Goal: Task Accomplishment & Management: Complete application form

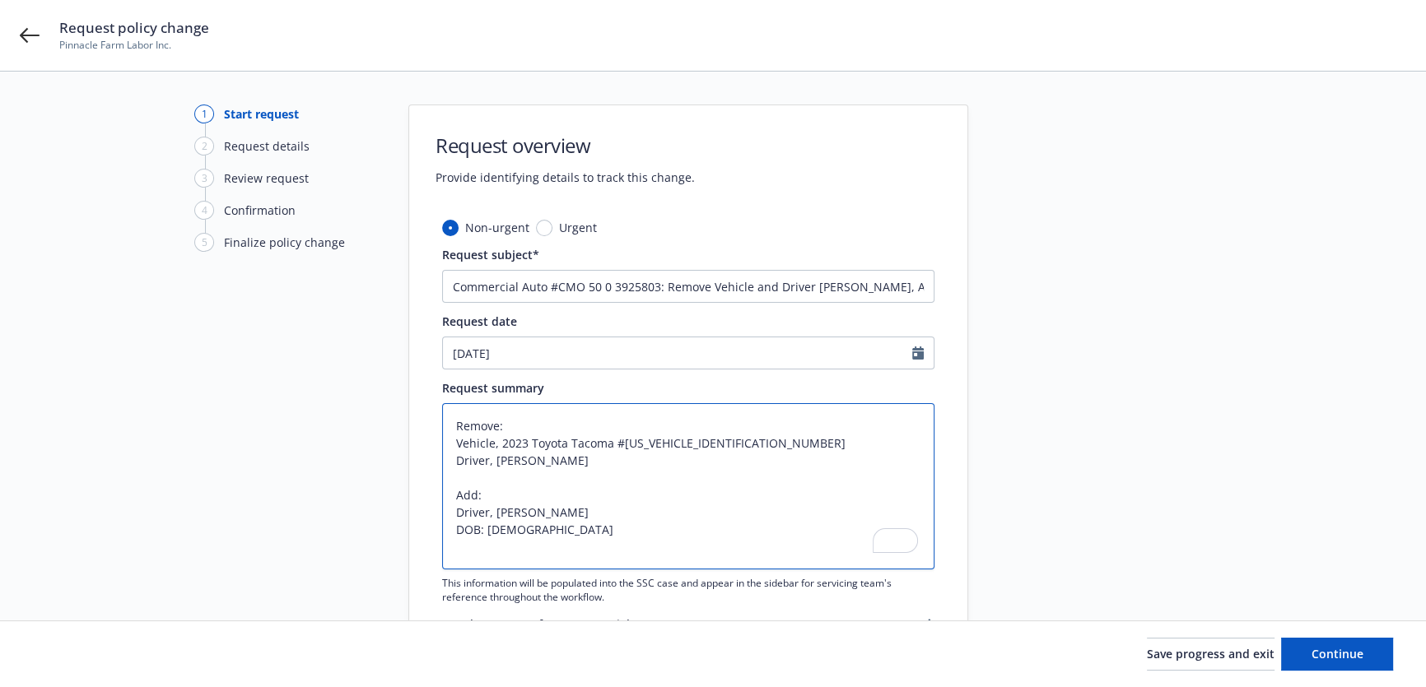
click at [795, 537] on textarea "Remove: Vehicle, 2023 Toyota Tacoma #[US_VEHICLE_IDENTIFICATION_NUMBER] Driver,…" at bounding box center [688, 486] width 492 height 166
type textarea "Remove: Vehicle, 2023 Toyota Tacoma #[US_VEHICLE_IDENTIFICATION_NUMBER] Driver,…"
type textarea "x"
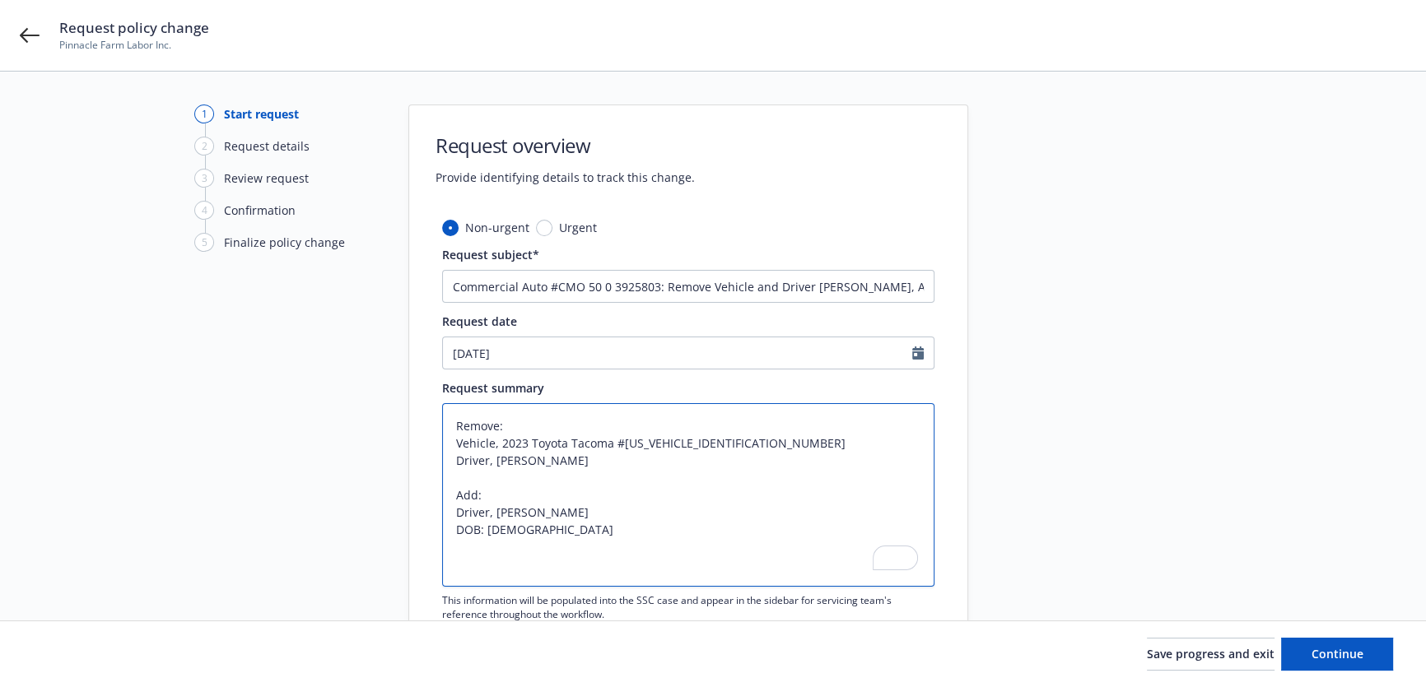
type textarea "Remove: Vehicle, 2023 Toyota Tacoma #[US_VEHICLE_IDENTIFICATION_NUMBER] Driver,…"
type textarea "x"
type textarea "Remove: Vehicle, 2023 Toyota Tacoma #[US_VEHICLE_IDENTIFICATION_NUMBER] Driver,…"
type textarea "x"
type textarea "Remove: Vehicle, 2023 Toyota Tacoma #[US_VEHICLE_IDENTIFICATION_NUMBER] Driver,…"
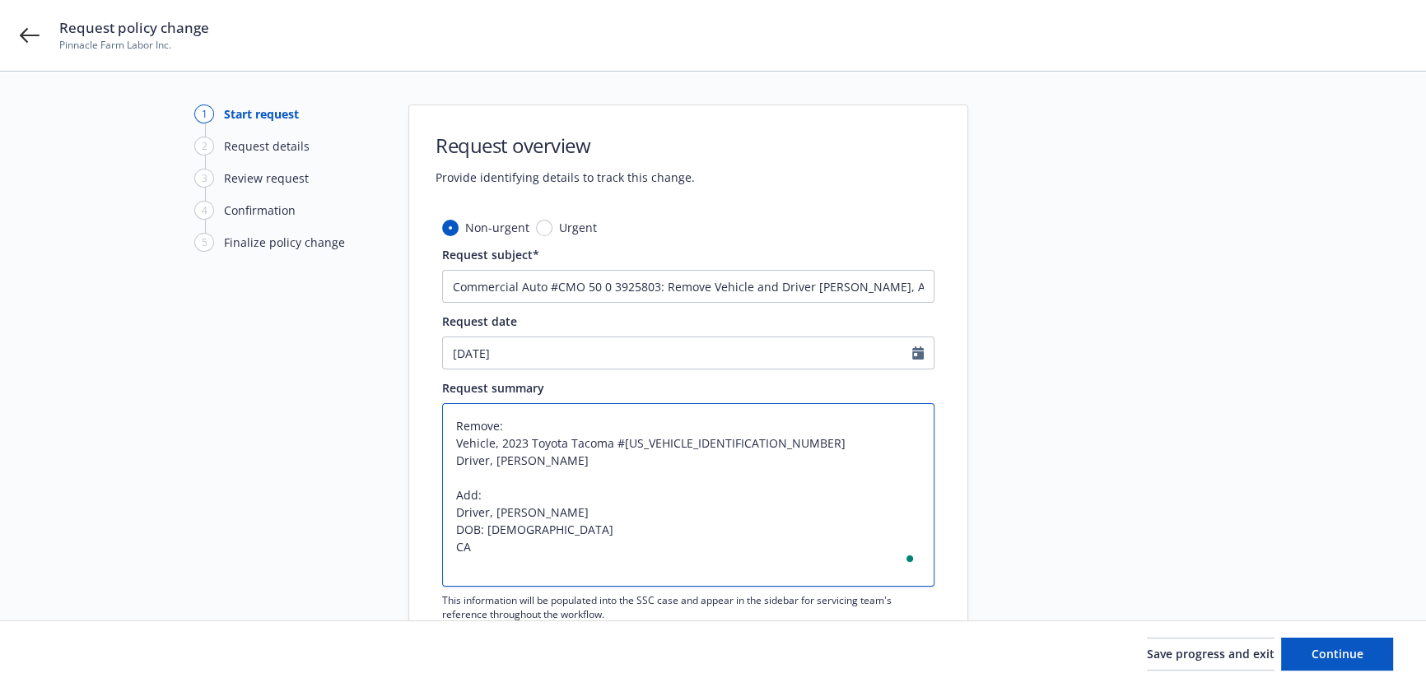
type textarea "x"
type textarea "Remove: Vehicle, 2023 Toyota Tacoma #[US_VEHICLE_IDENTIFICATION_NUMBER] Driver,…"
type textarea "x"
type textarea "Remove: Vehicle, 2023 Toyota Tacoma #[US_VEHICLE_IDENTIFICATION_NUMBER] Driver,…"
type textarea "x"
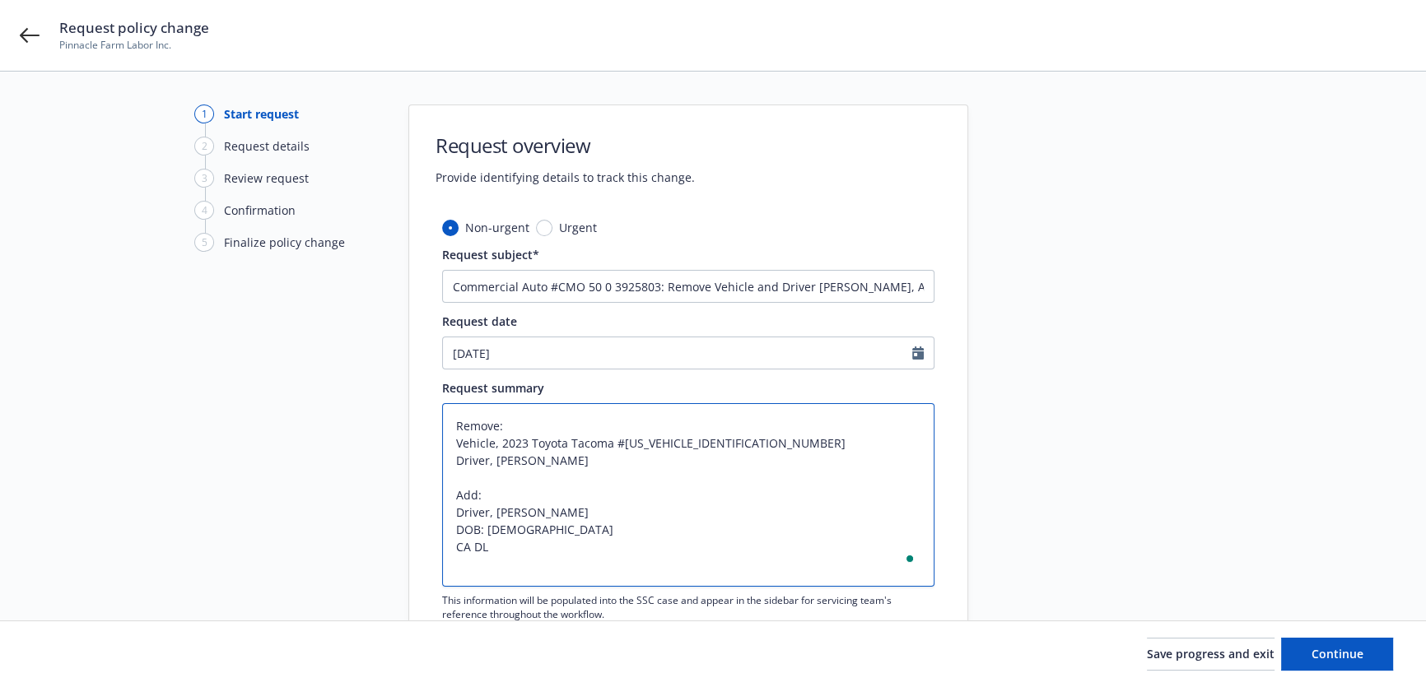
type textarea "Remove: Vehicle, 2023 Toyota Tacoma #[US_VEHICLE_IDENTIFICATION_NUMBER] Driver,…"
type textarea "x"
type textarea "Remove: Vehicle, 2023 Toyota Tacoma #[US_VEHICLE_IDENTIFICATION_NUMBER] Driver,…"
type textarea "x"
type textarea "Remove: Vehicle, 2023 Toyota Tacoma #[US_VEHICLE_IDENTIFICATION_NUMBER] Driver,…"
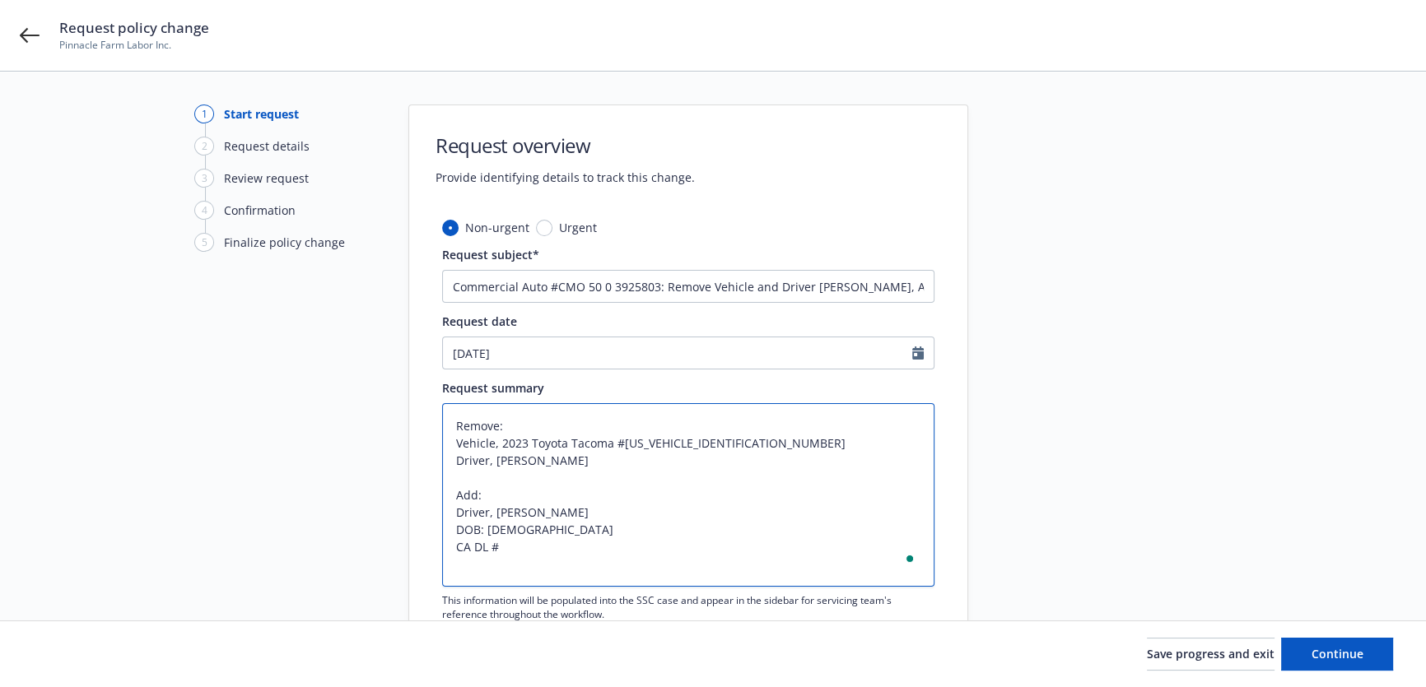
type textarea "x"
type textarea "Remove: Vehicle, 2023 Toyota Tacoma #[US_VEHICLE_IDENTIFICATION_NUMBER] Driver,…"
type textarea "x"
type textarea "Remove: Vehicle, 2023 Toyota Tacoma #[US_VEHICLE_IDENTIFICATION_NUMBER] Driver,…"
type textarea "x"
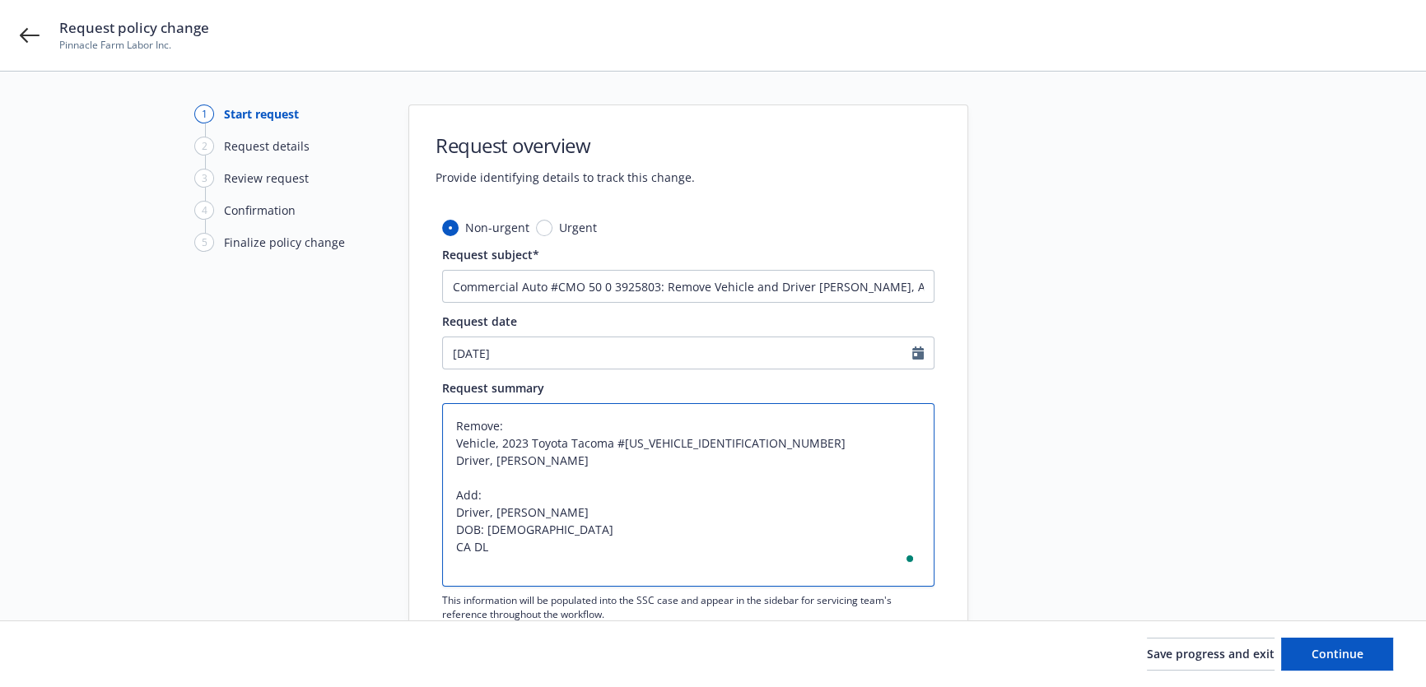
type textarea "Remove: Vehicle, 2023 Toyota Tacoma #[US_VEHICLE_IDENTIFICATION_NUMBER] Driver,…"
type textarea "x"
type textarea "Remove: Vehicle, 2023 Toyota Tacoma #[US_VEHICLE_IDENTIFICATION_NUMBER] Driver,…"
type textarea "x"
type textarea "Remove: Vehicle, 2023 Toyota Tacoma #[US_VEHICLE_IDENTIFICATION_NUMBER] Driver,…"
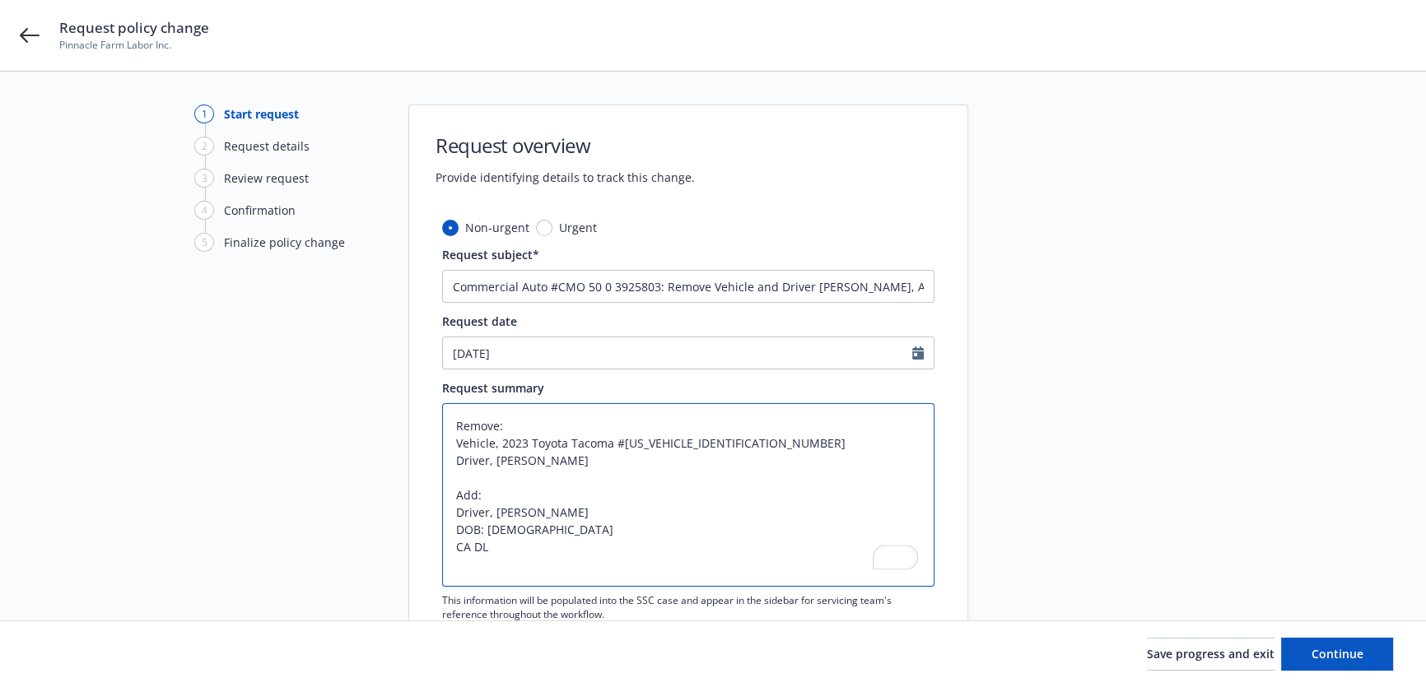
type textarea "x"
type textarea "Remove: Vehicle, 2023 Toyota Tacoma #[US_VEHICLE_IDENTIFICATION_NUMBER] Driver,…"
type textarea "x"
type textarea "Remove: Vehicle, 2023 Toyota Tacoma #[US_VEHICLE_IDENTIFICATION_NUMBER] Driver,…"
type textarea "x"
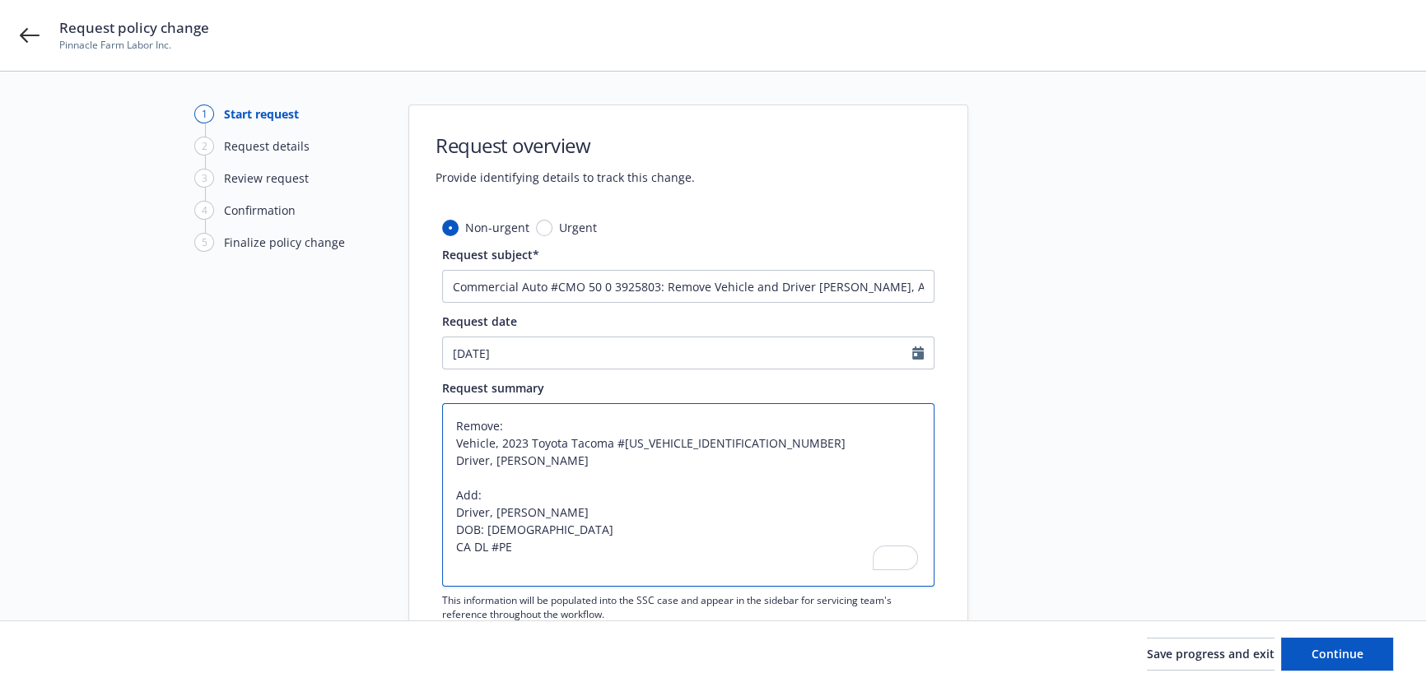
type textarea "Remove: Vehicle, 2023 Toyota Tacoma #[US_VEHICLE_IDENTIFICATION_NUMBER] Driver,…"
type textarea "x"
type textarea "Remove: Vehicle, 2023 Toyota Tacoma #[US_VEHICLE_IDENTIFICATION_NUMBER] Driver,…"
type textarea "x"
type textarea "Remove: Vehicle, 2023 Toyota Tacoma #[US_VEHICLE_IDENTIFICATION_NUMBER] Driver,…"
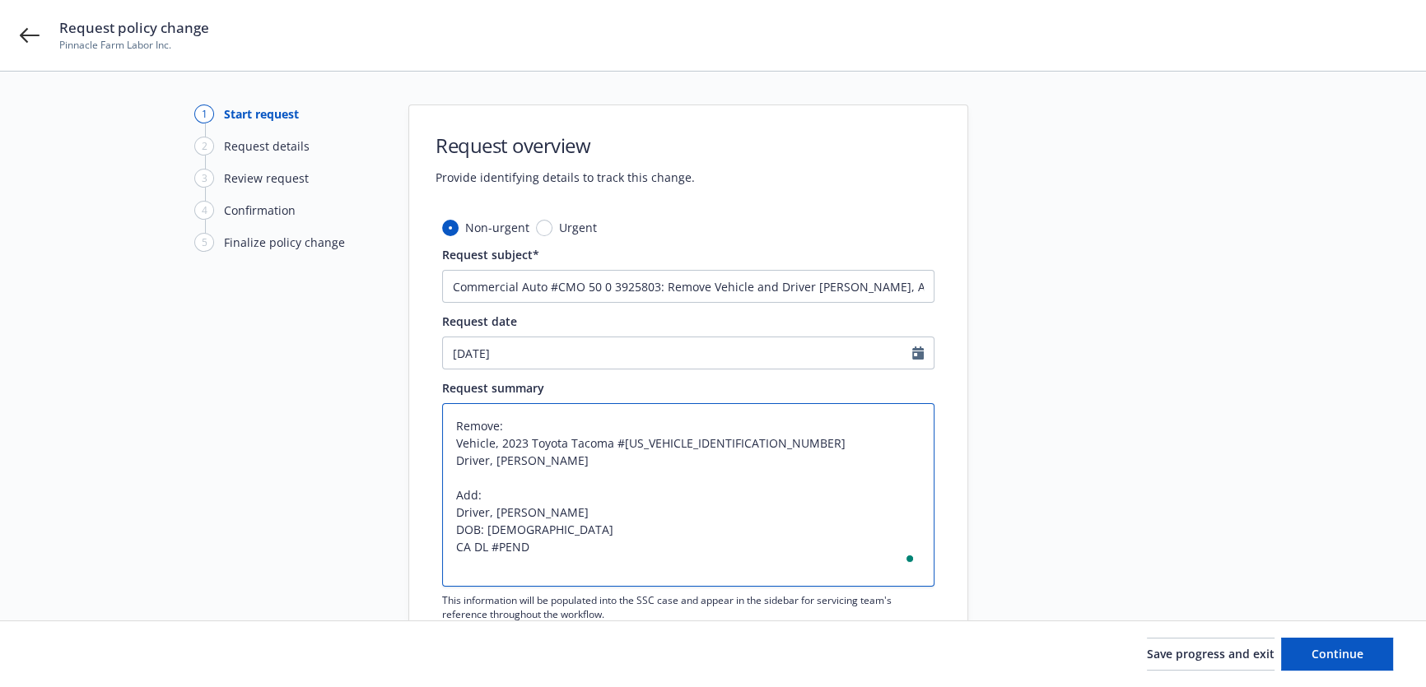
type textarea "x"
type textarea "Remove: Vehicle, 2023 Toyota Tacoma #[US_VEHICLE_IDENTIFICATION_NUMBER] Driver,…"
type textarea "x"
type textarea "Remove: Vehicle, 2023 Toyota Tacoma #[US_VEHICLE_IDENTIFICATION_NUMBER] Driver,…"
type textarea "x"
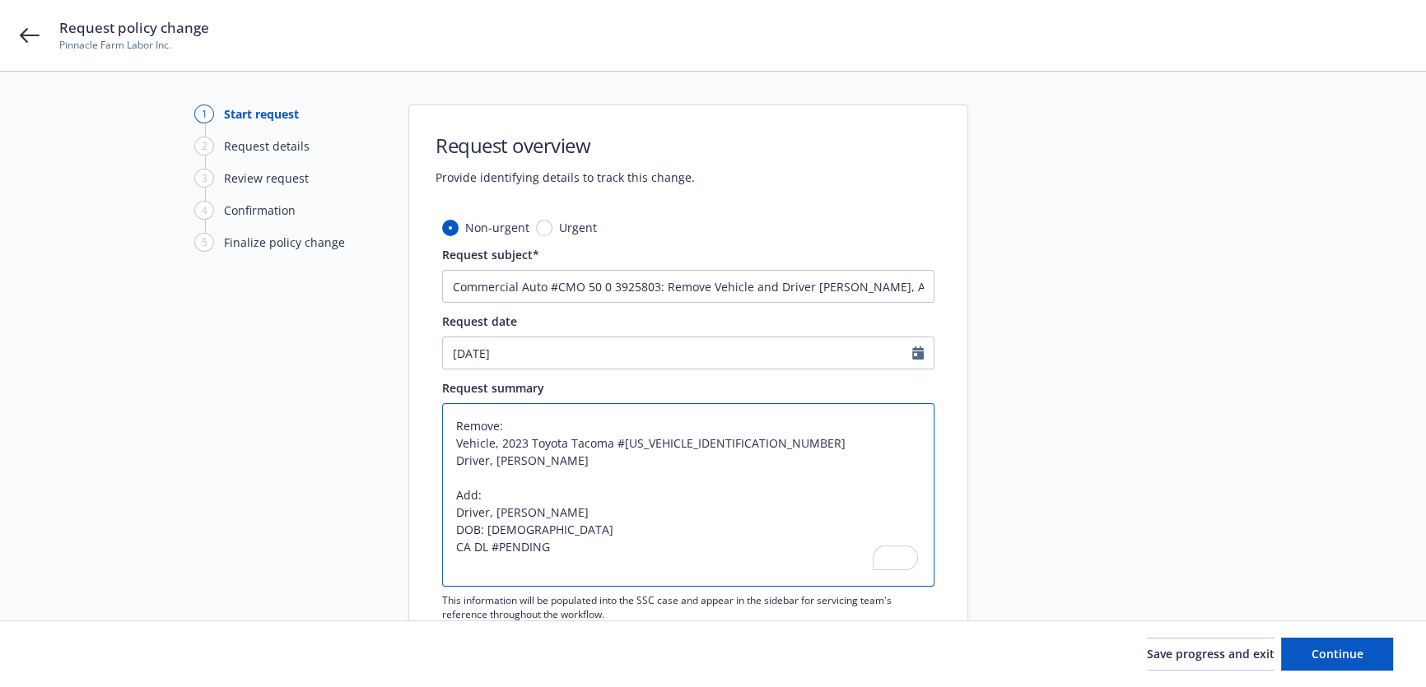
click at [489, 547] on textarea "Remove: Vehicle, 2023 Toyota Tacoma #[US_VEHICLE_IDENTIFICATION_NUMBER] Driver,…" at bounding box center [688, 495] width 492 height 184
type textarea "Remove: Vehicle, 2023 Toyota Tacoma #[US_VEHICLE_IDENTIFICATION_NUMBER] Driver,…"
type textarea "x"
type textarea "Remove: Vehicle, 2023 Toyota Tacoma #[US_VEHICLE_IDENTIFICATION_NUMBER] Driver,…"
type textarea "x"
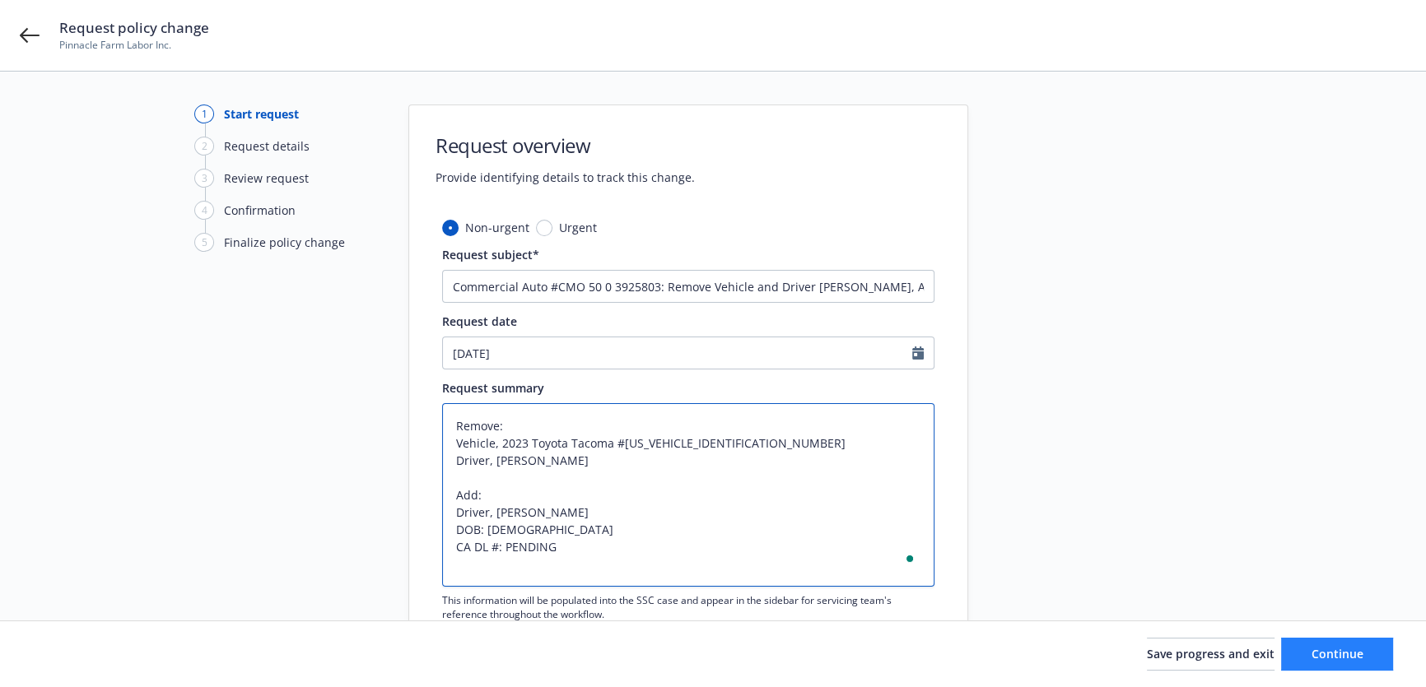
type textarea "Remove: Vehicle, 2023 Toyota Tacoma #[US_VEHICLE_IDENTIFICATION_NUMBER] Driver,…"
click at [1366, 649] on button "Continue" at bounding box center [1337, 654] width 112 height 33
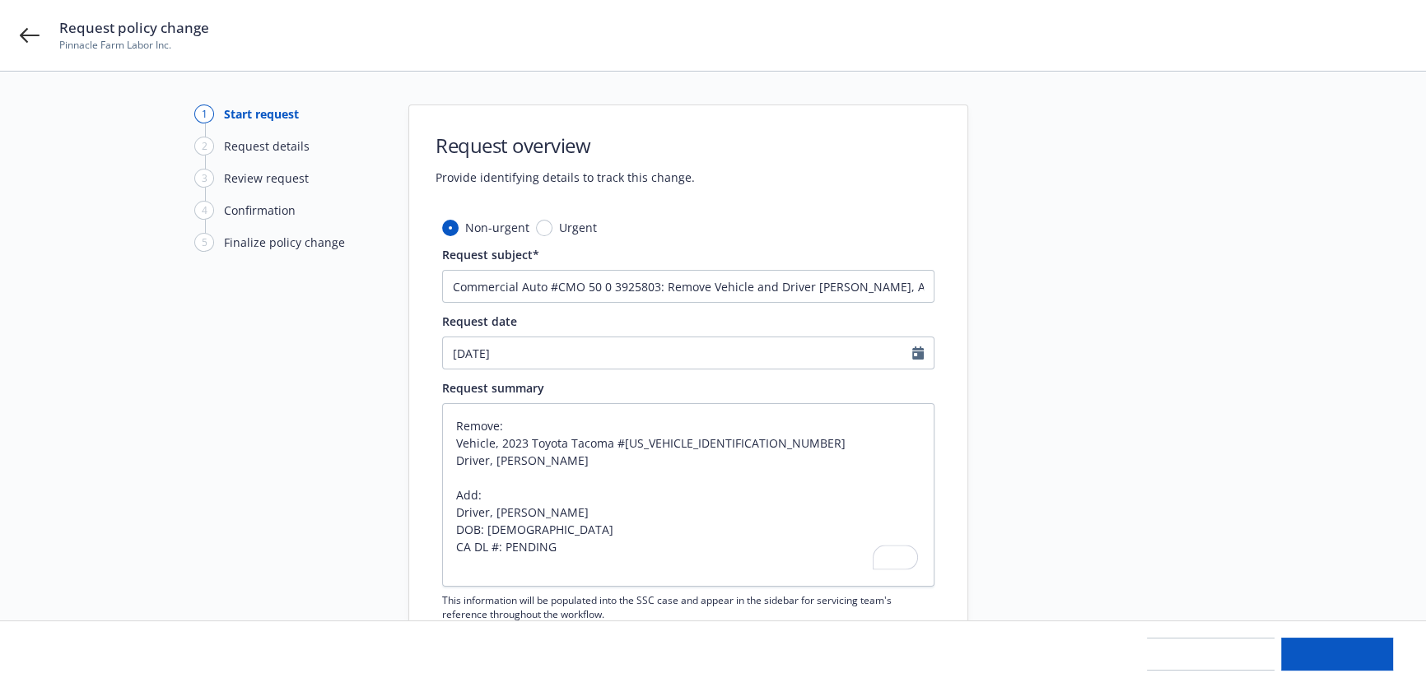
type textarea "x"
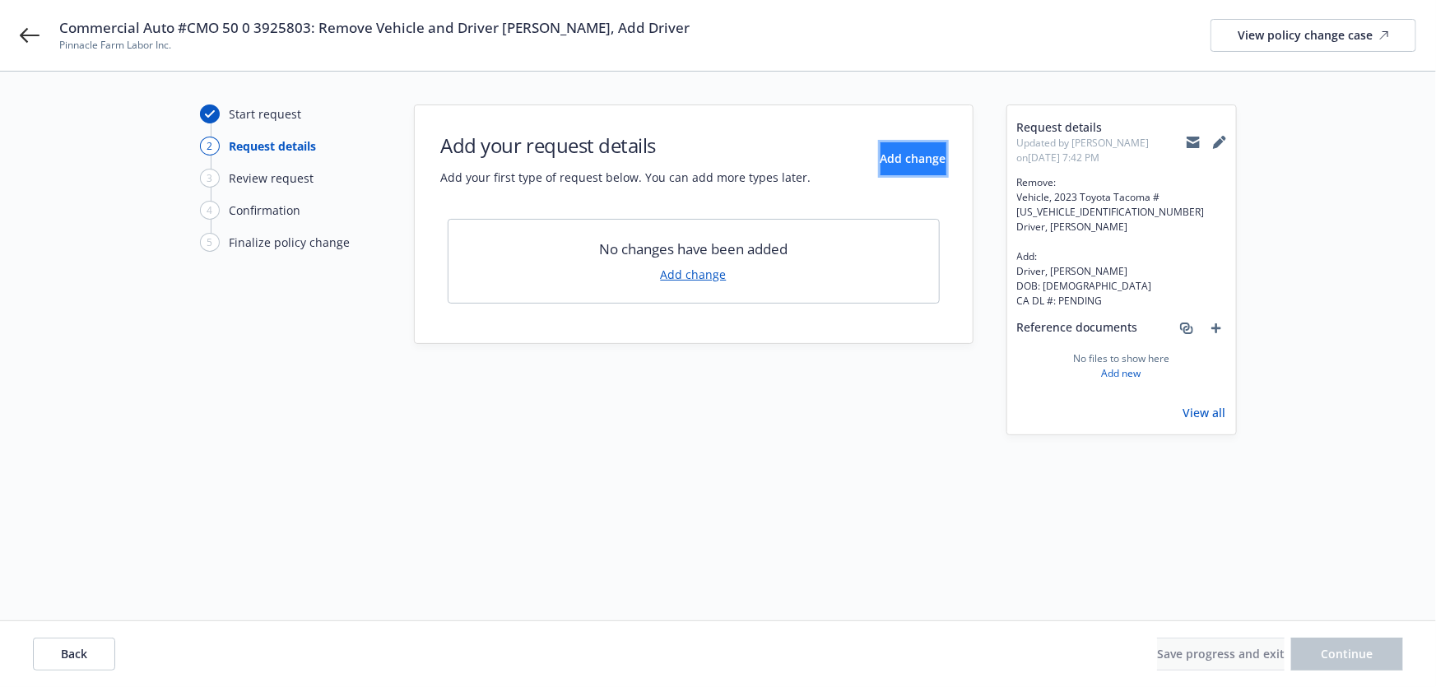
click at [908, 159] on span "Add change" at bounding box center [914, 159] width 66 height 16
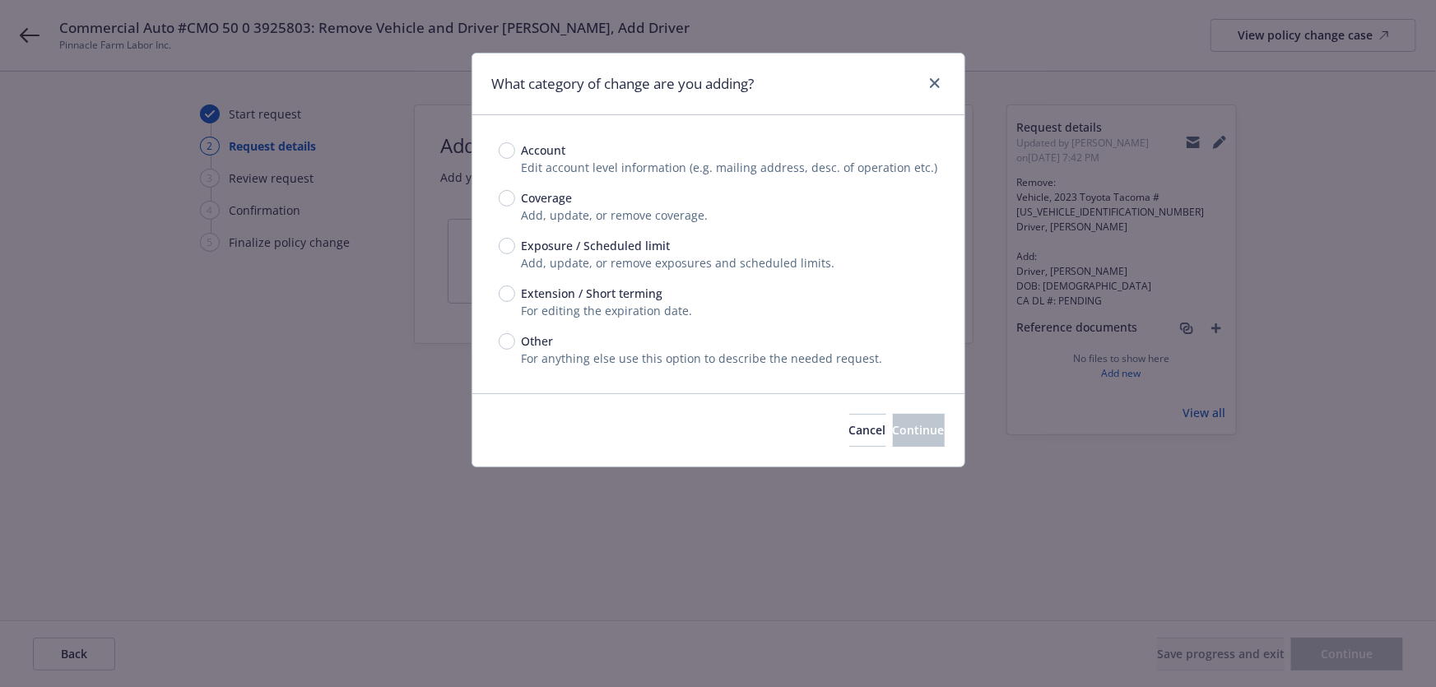
click at [584, 251] on span "Exposure / Scheduled limit" at bounding box center [596, 245] width 149 height 17
click at [515, 251] on input "Exposure / Scheduled limit" at bounding box center [507, 246] width 16 height 16
radio input "true"
click at [893, 415] on button "Continue" at bounding box center [919, 430] width 52 height 33
type textarea "x"
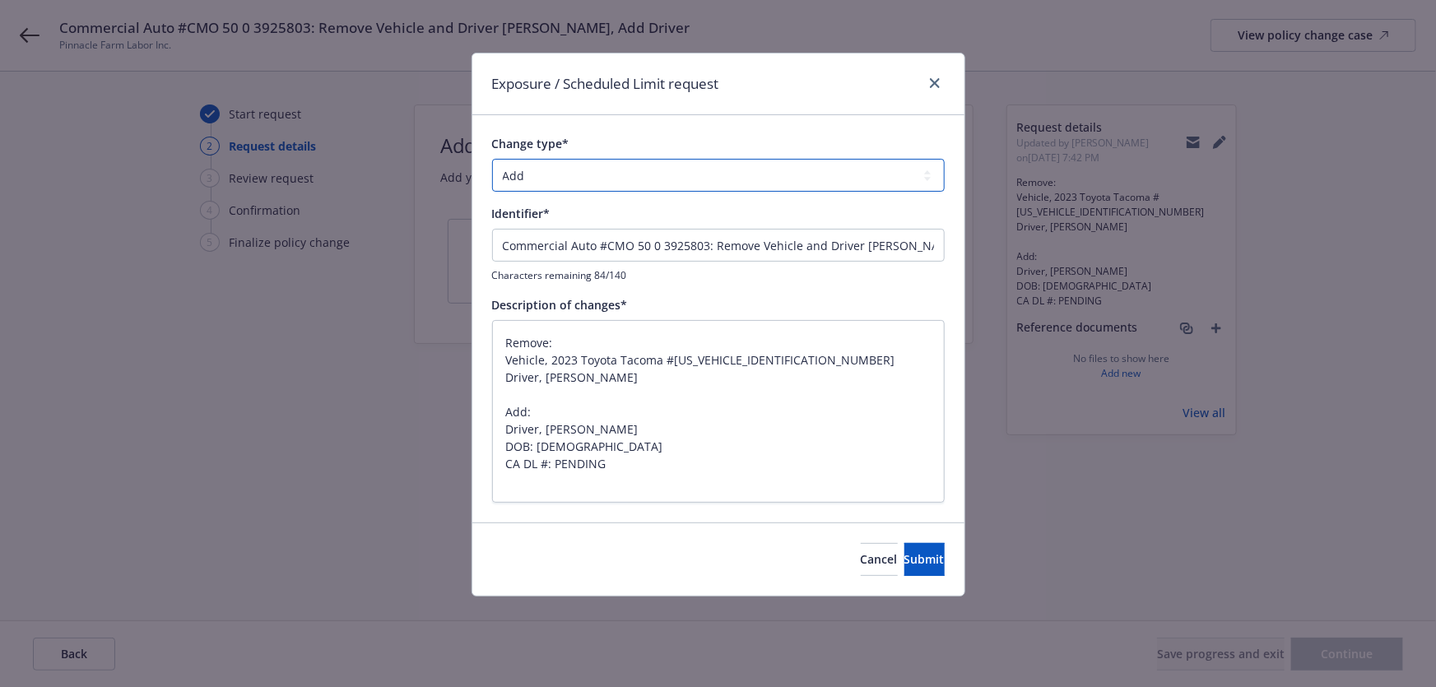
click at [807, 165] on select "Add Audit Change Remove" at bounding box center [718, 175] width 453 height 33
select select "CHANGE"
click at [492, 159] on select "Add Audit Change Remove" at bounding box center [718, 175] width 453 height 33
click at [907, 561] on span "Submit" at bounding box center [925, 559] width 40 height 16
type textarea "x"
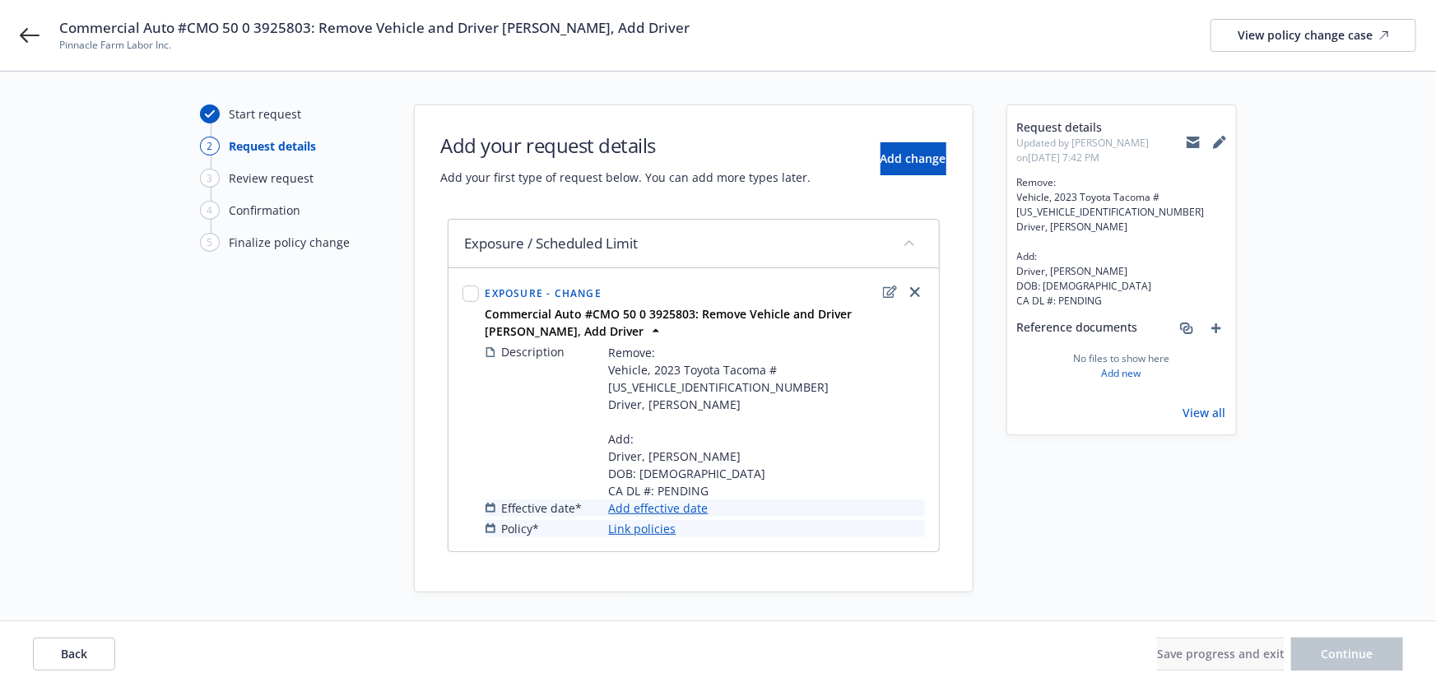
click at [681, 500] on link "Add effective date" at bounding box center [659, 508] width 100 height 17
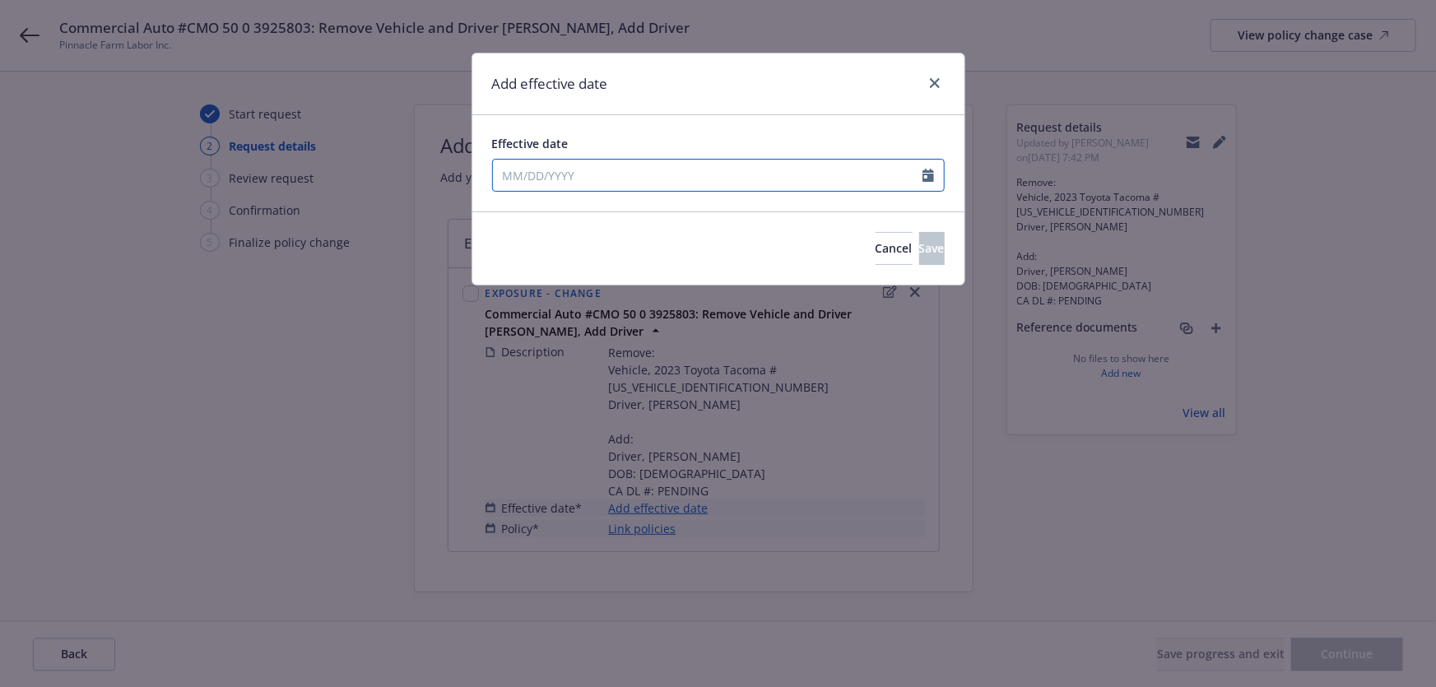
click at [696, 180] on input "Effective date" at bounding box center [708, 175] width 430 height 31
select select "9"
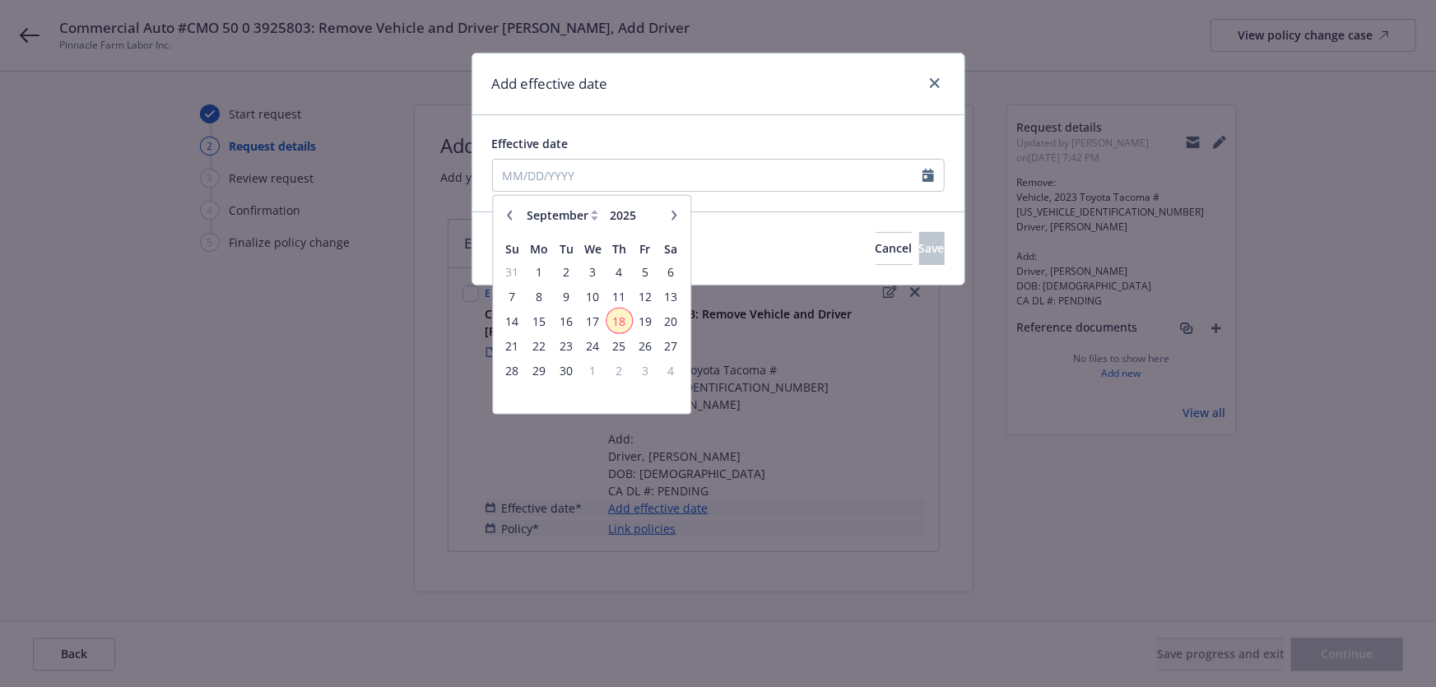
click at [611, 320] on span "18" at bounding box center [619, 320] width 22 height 21
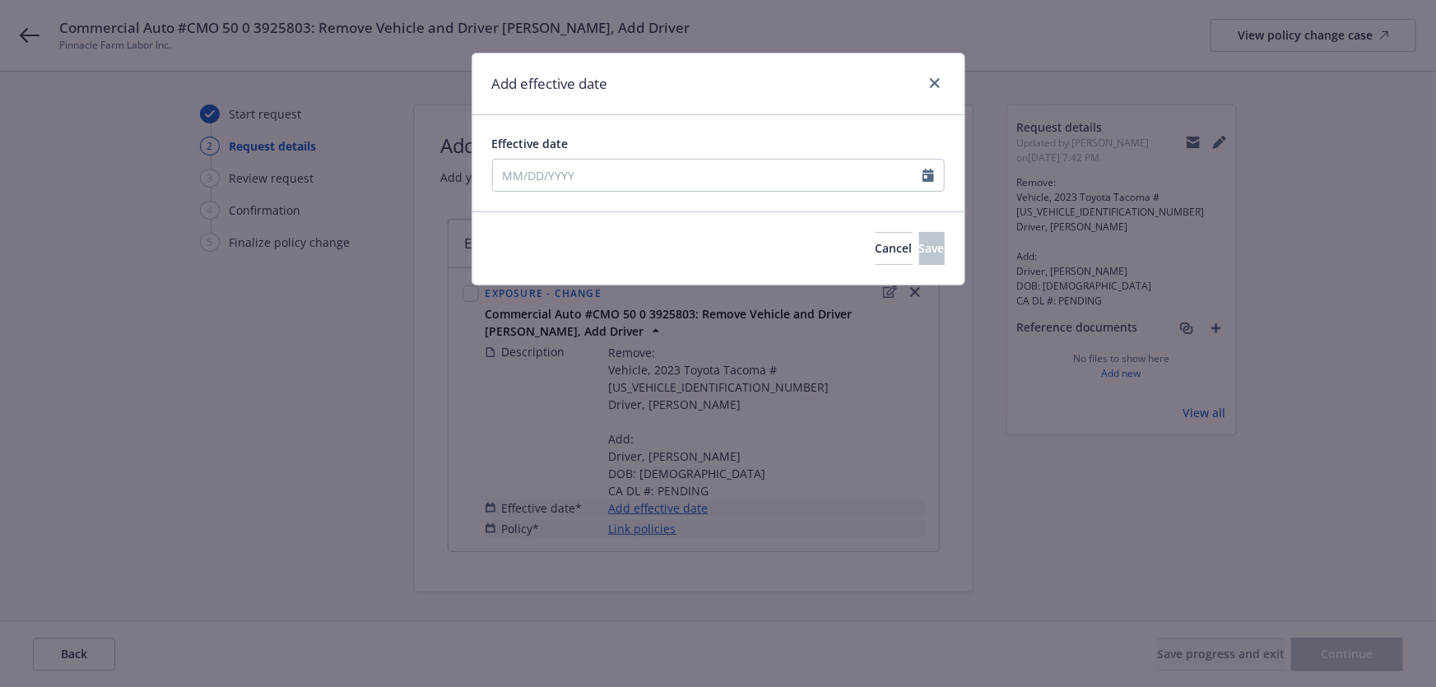
type input "[DATE]"
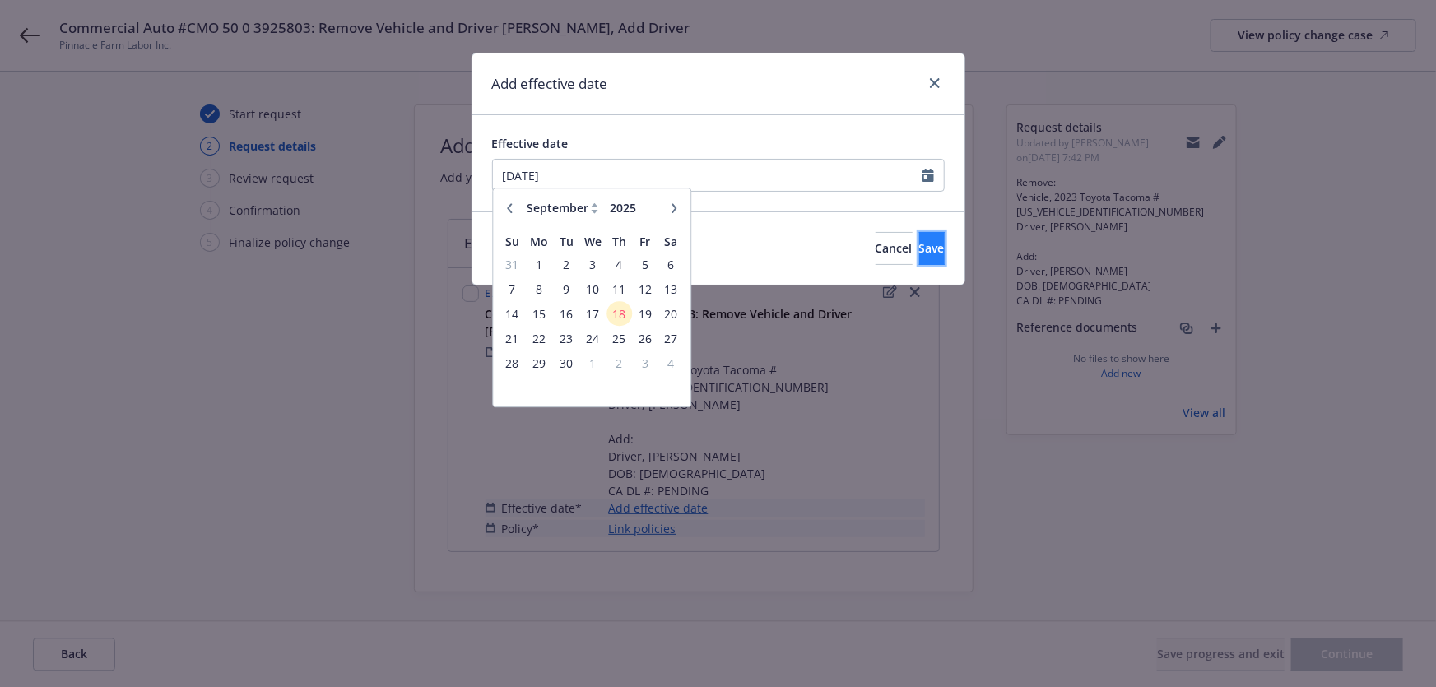
click at [919, 239] on button "Save" at bounding box center [932, 248] width 26 height 33
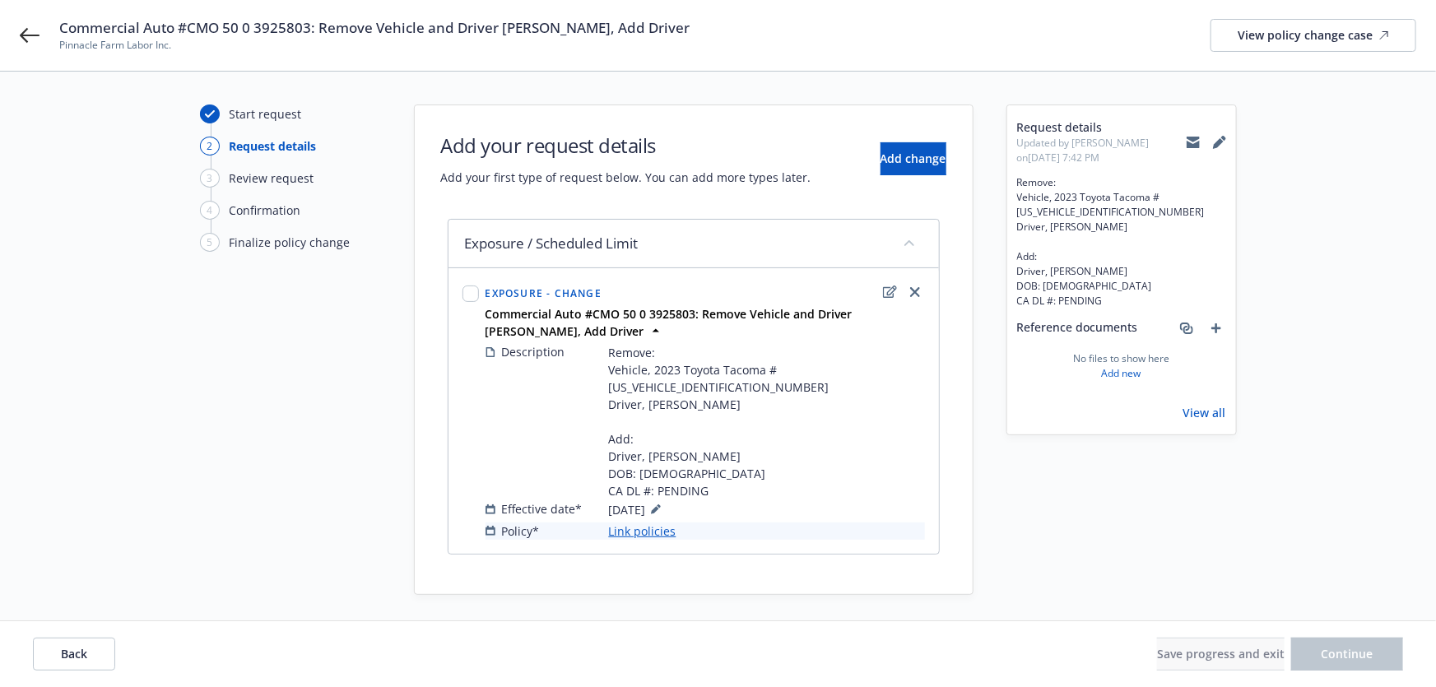
click at [636, 523] on link "Link policies" at bounding box center [642, 531] width 67 height 17
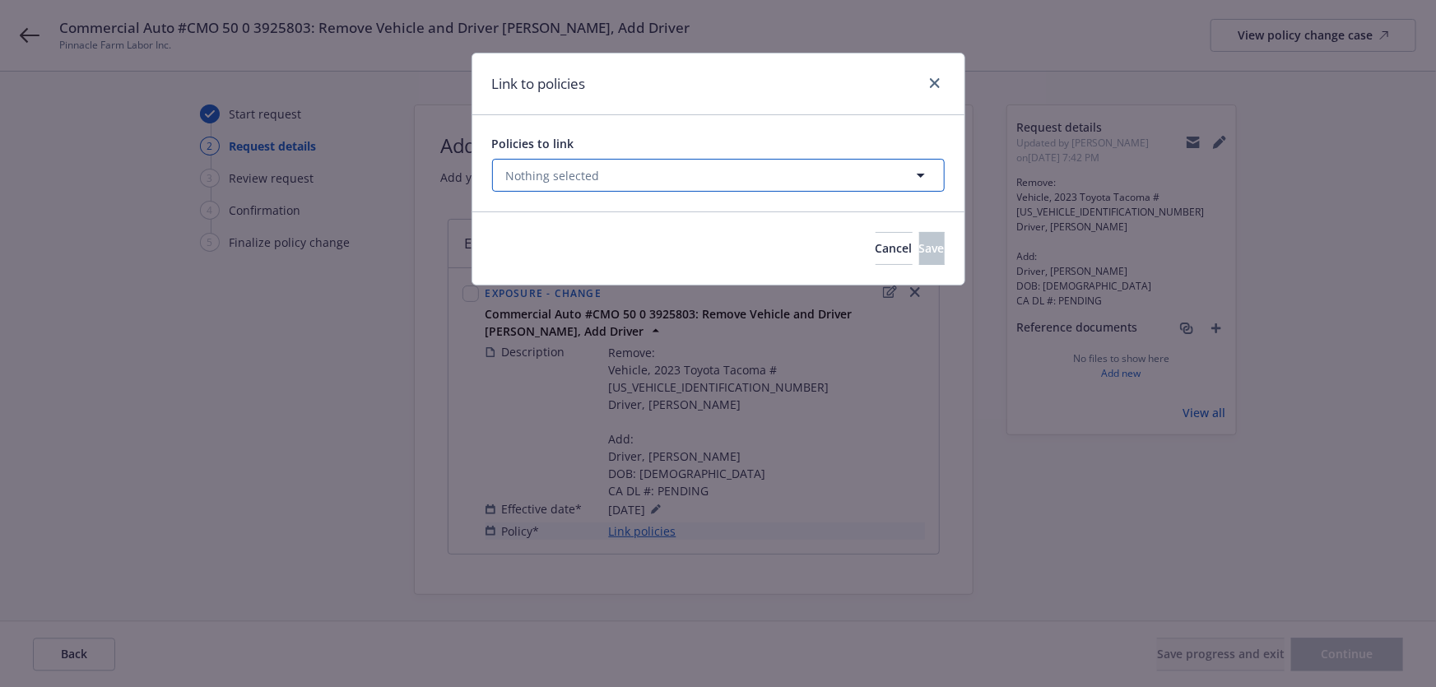
click at [672, 184] on button "Nothing selected" at bounding box center [718, 175] width 453 height 33
select select "ACTIVE"
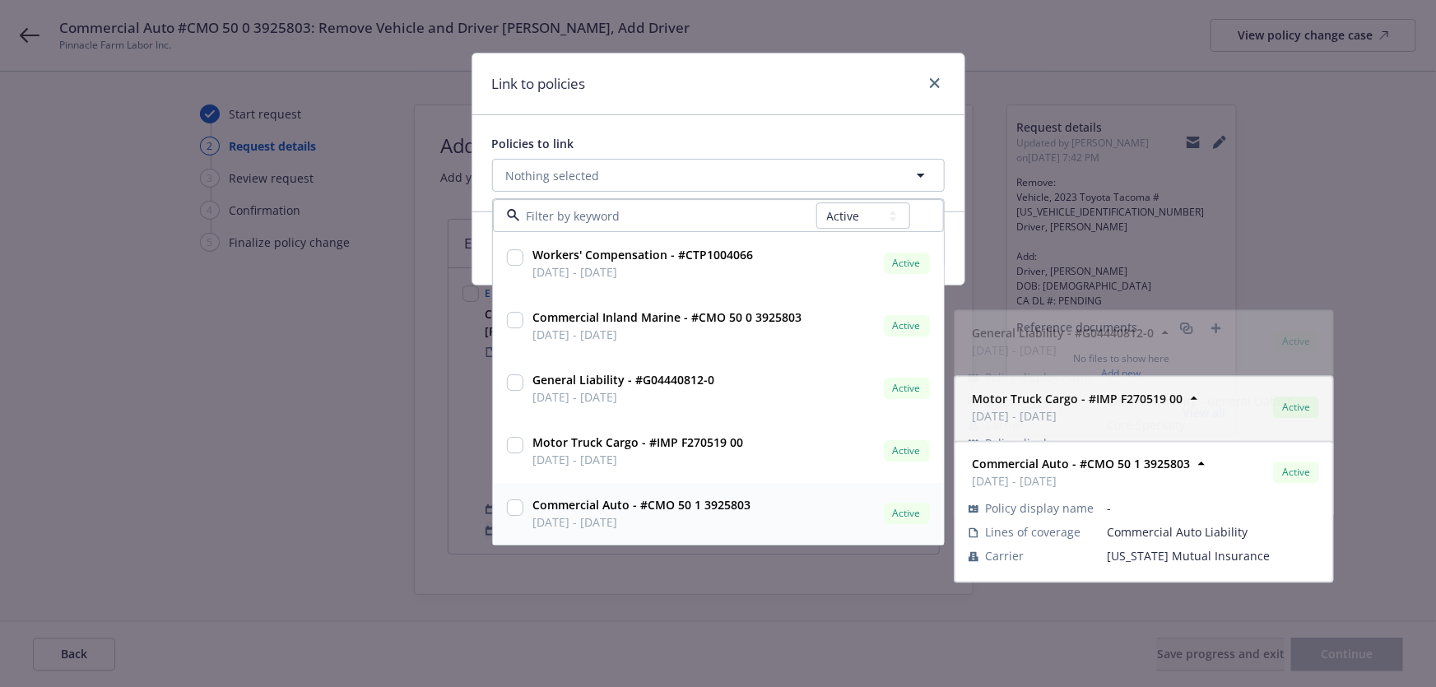
click at [690, 510] on strong "Commercial Auto - #CMO 50 1 3925803" at bounding box center [642, 506] width 218 height 16
checkbox input "true"
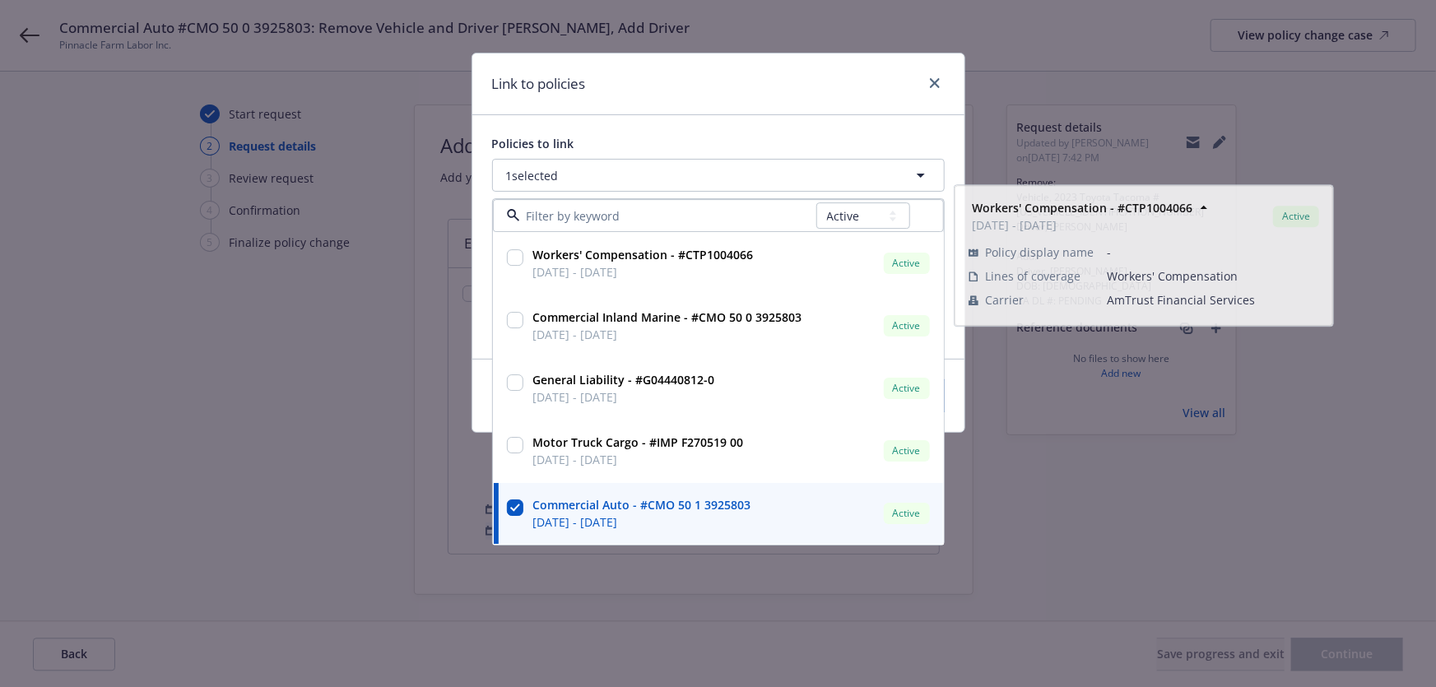
click at [760, 149] on div "Policies to link" at bounding box center [718, 143] width 453 height 17
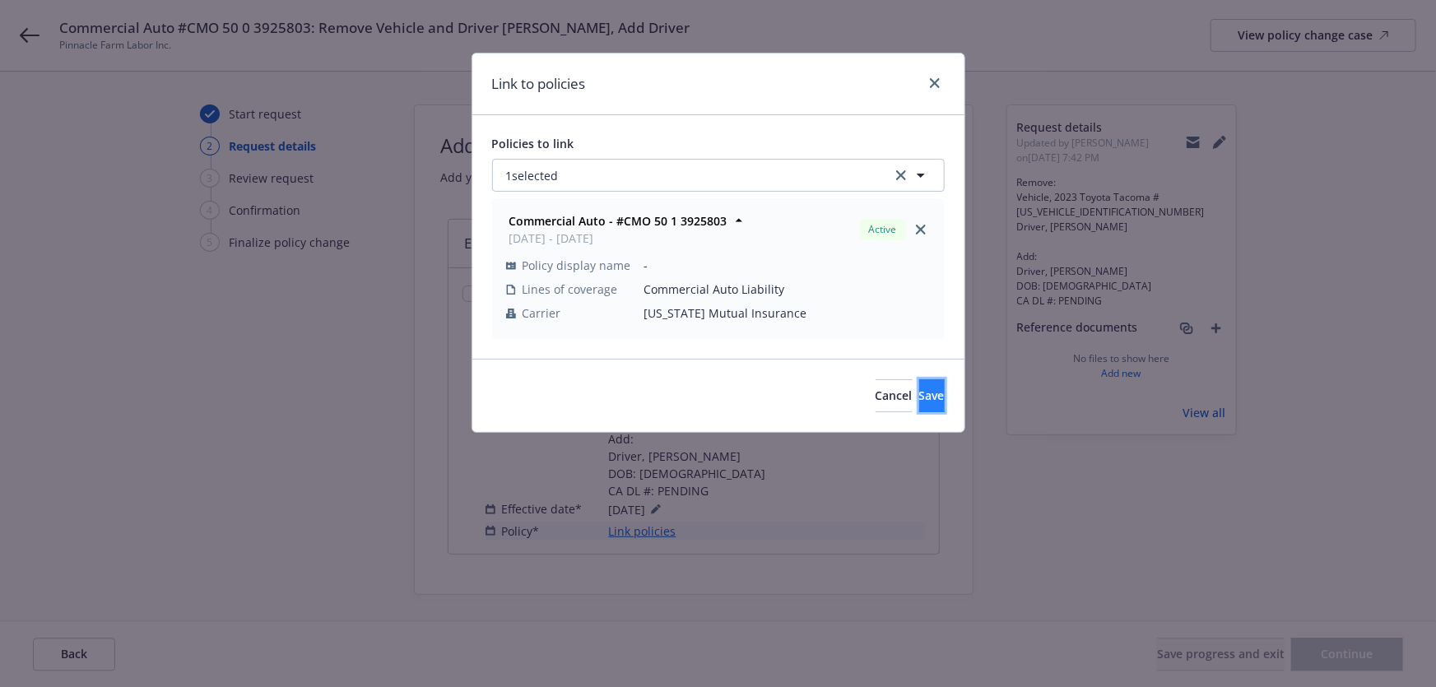
click at [919, 391] on span "Save" at bounding box center [932, 396] width 26 height 16
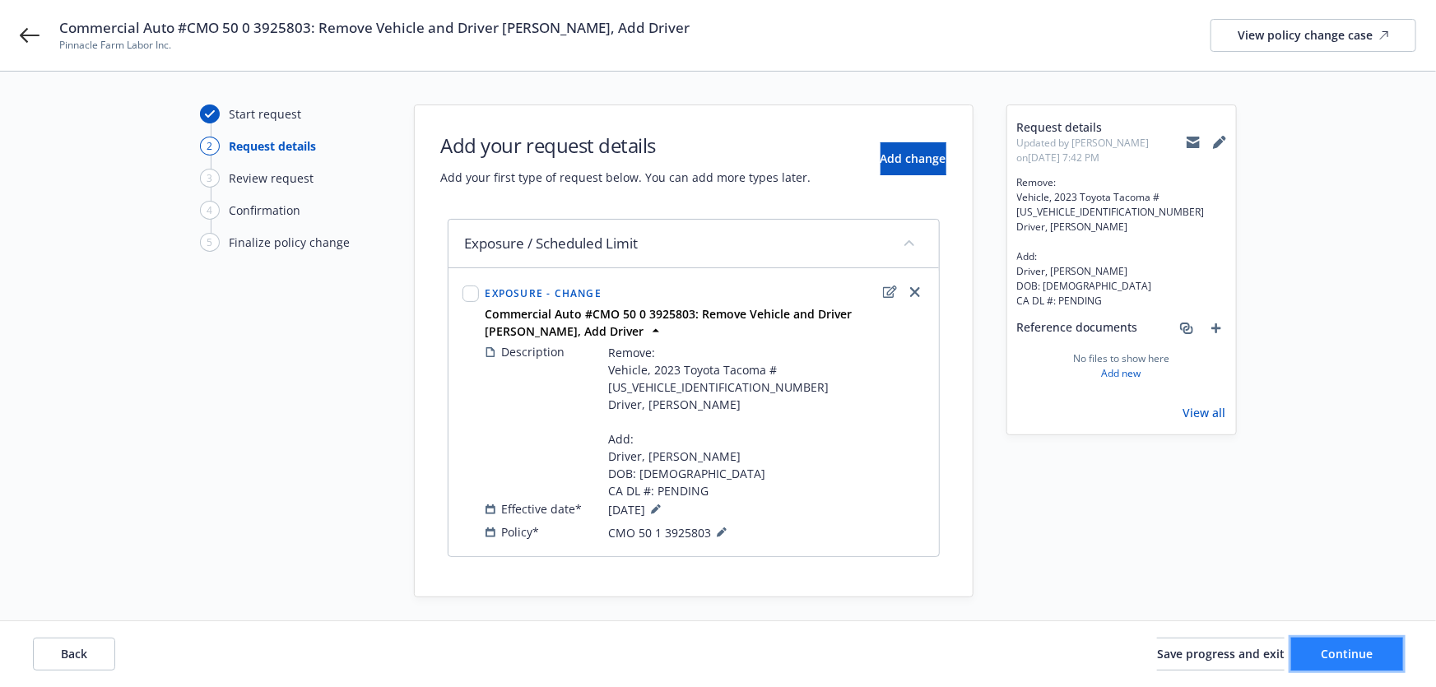
click at [1339, 662] on span "Continue" at bounding box center [1348, 654] width 52 height 16
